Goal: Transaction & Acquisition: Purchase product/service

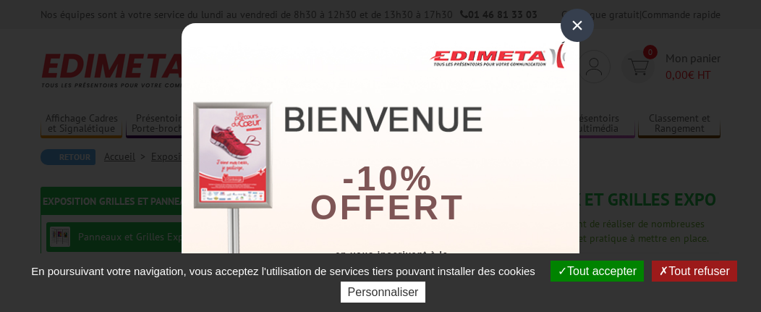
click at [568, 20] on div "×" at bounding box center [577, 25] width 33 height 33
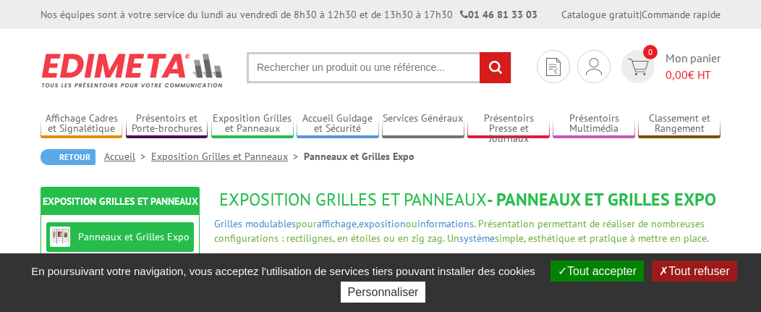
click at [592, 270] on button "Tout accepter" at bounding box center [596, 270] width 93 height 21
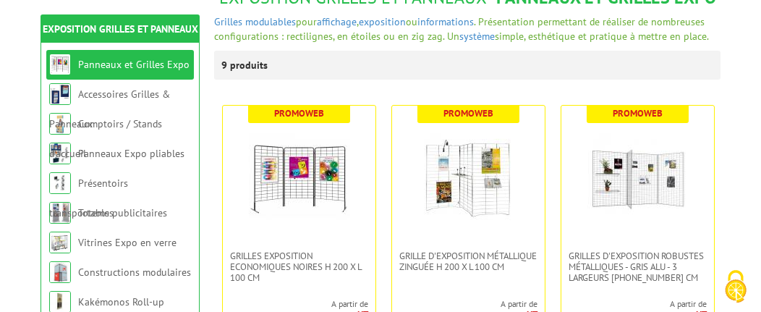
scroll to position [231, 0]
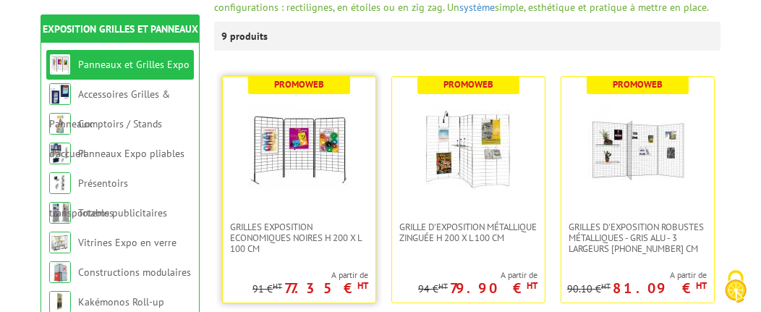
click at [296, 134] on img at bounding box center [299, 148] width 101 height 101
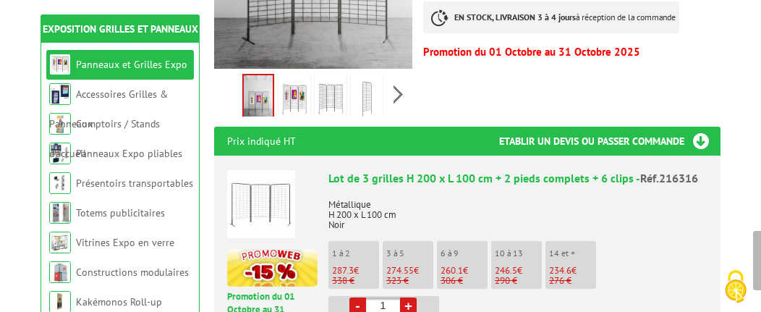
scroll to position [482, 0]
